Goal: Task Accomplishment & Management: Use online tool/utility

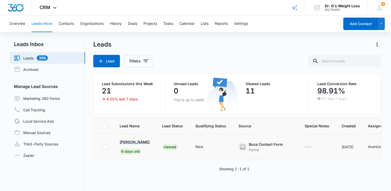
click at [134, 141] on p "[PERSON_NAME]" at bounding box center [135, 141] width 30 height 5
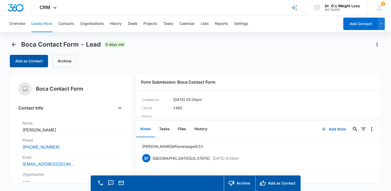
click at [27, 61] on button "Add as Contact" at bounding box center [29, 61] width 38 height 12
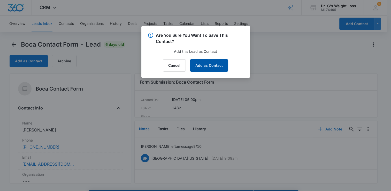
click at [207, 65] on button "Add as Contact" at bounding box center [209, 65] width 38 height 12
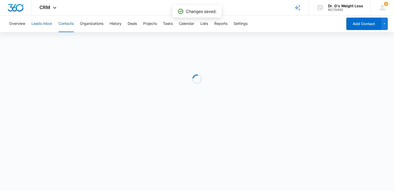
click at [44, 25] on button "Leads Inbox" at bounding box center [41, 23] width 21 height 17
